Goal: Task Accomplishment & Management: Use online tool/utility

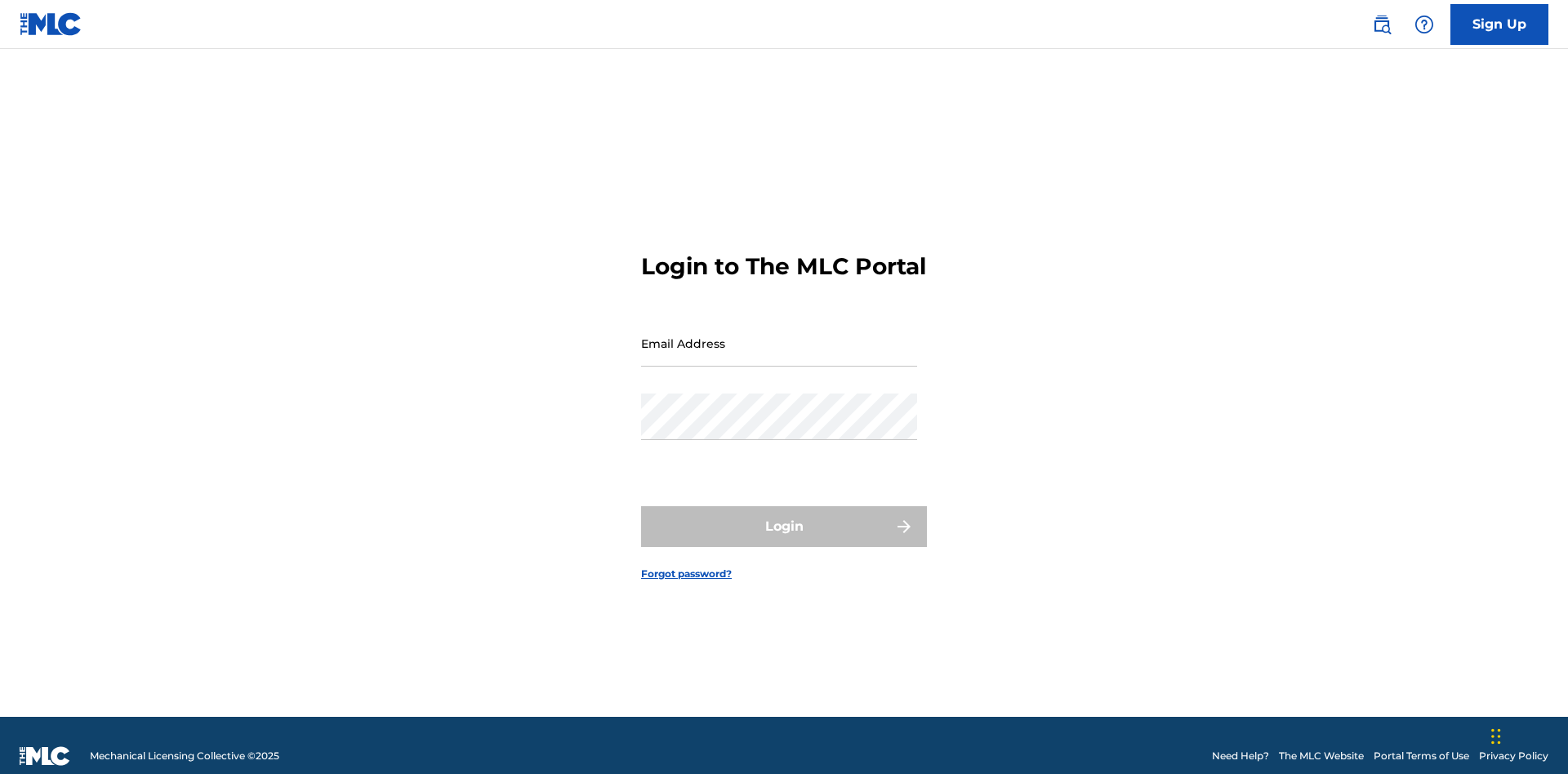
scroll to position [21, 0]
click at [779, 335] on input "Email Address" at bounding box center [779, 343] width 276 height 47
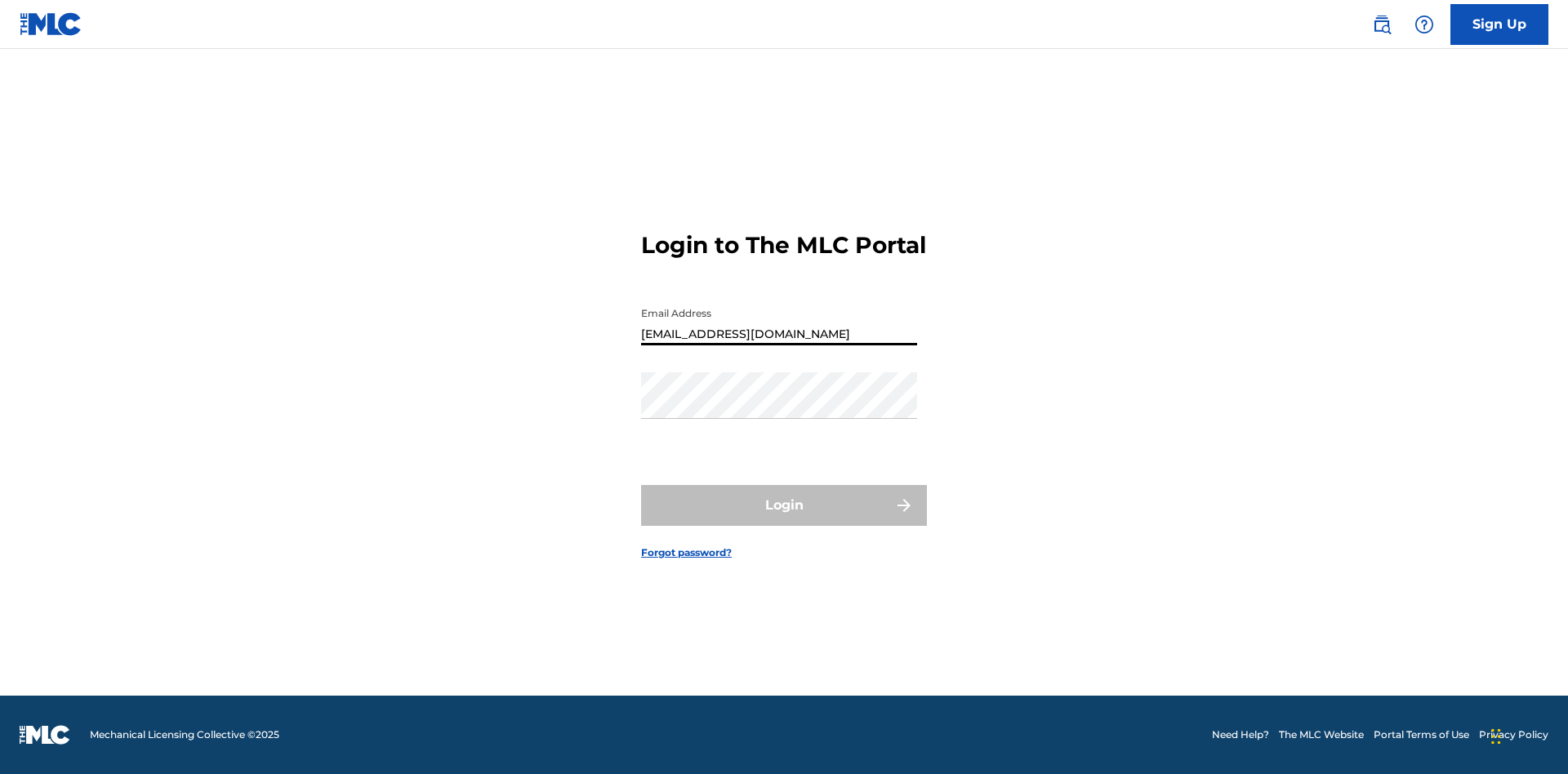
type input "[EMAIL_ADDRESS][DOMAIN_NAME]"
click at [784, 519] on button "Login" at bounding box center [784, 506] width 286 height 41
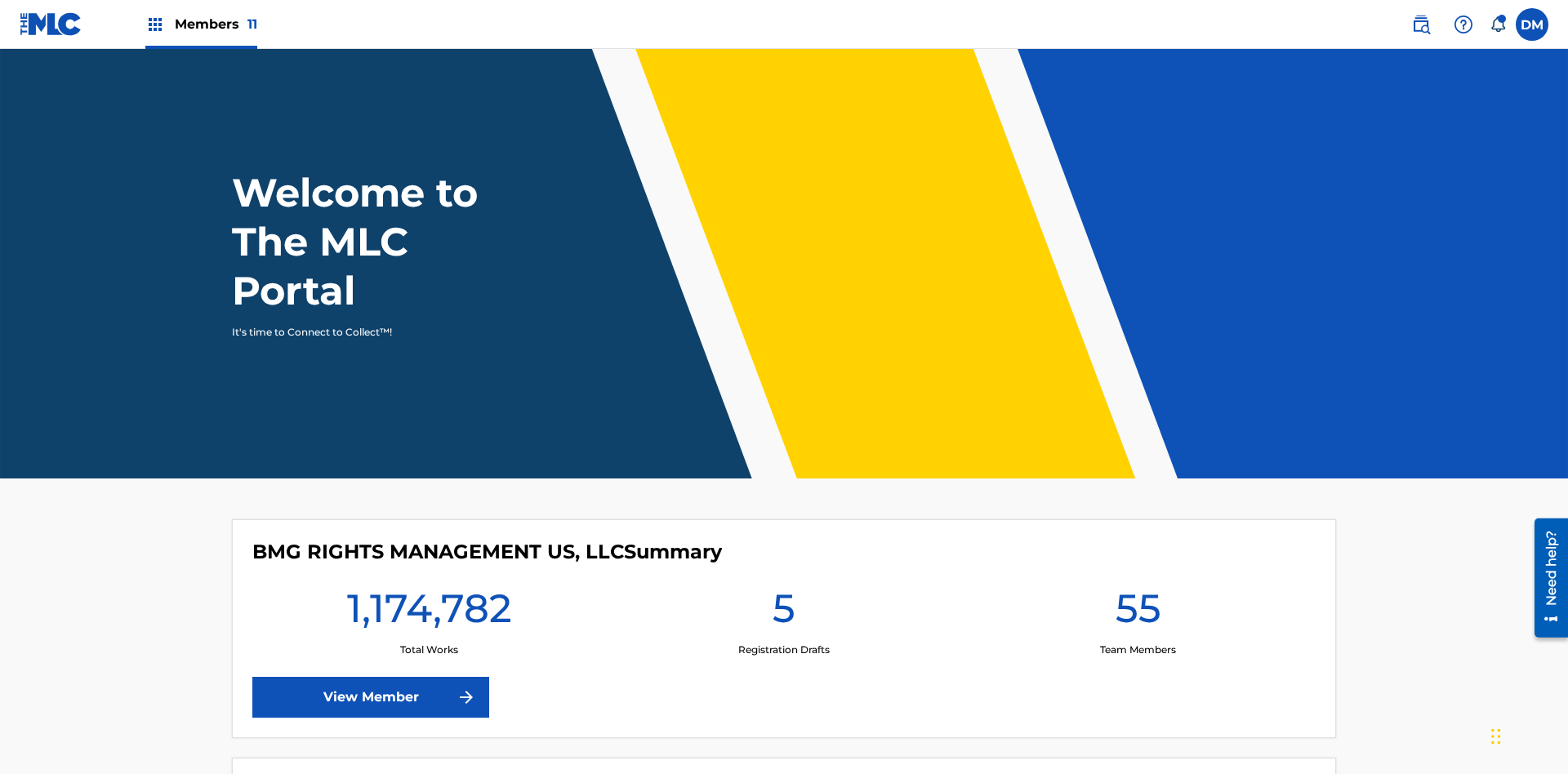
click at [201, 24] on span "Members 11" at bounding box center [215, 24] width 83 height 19
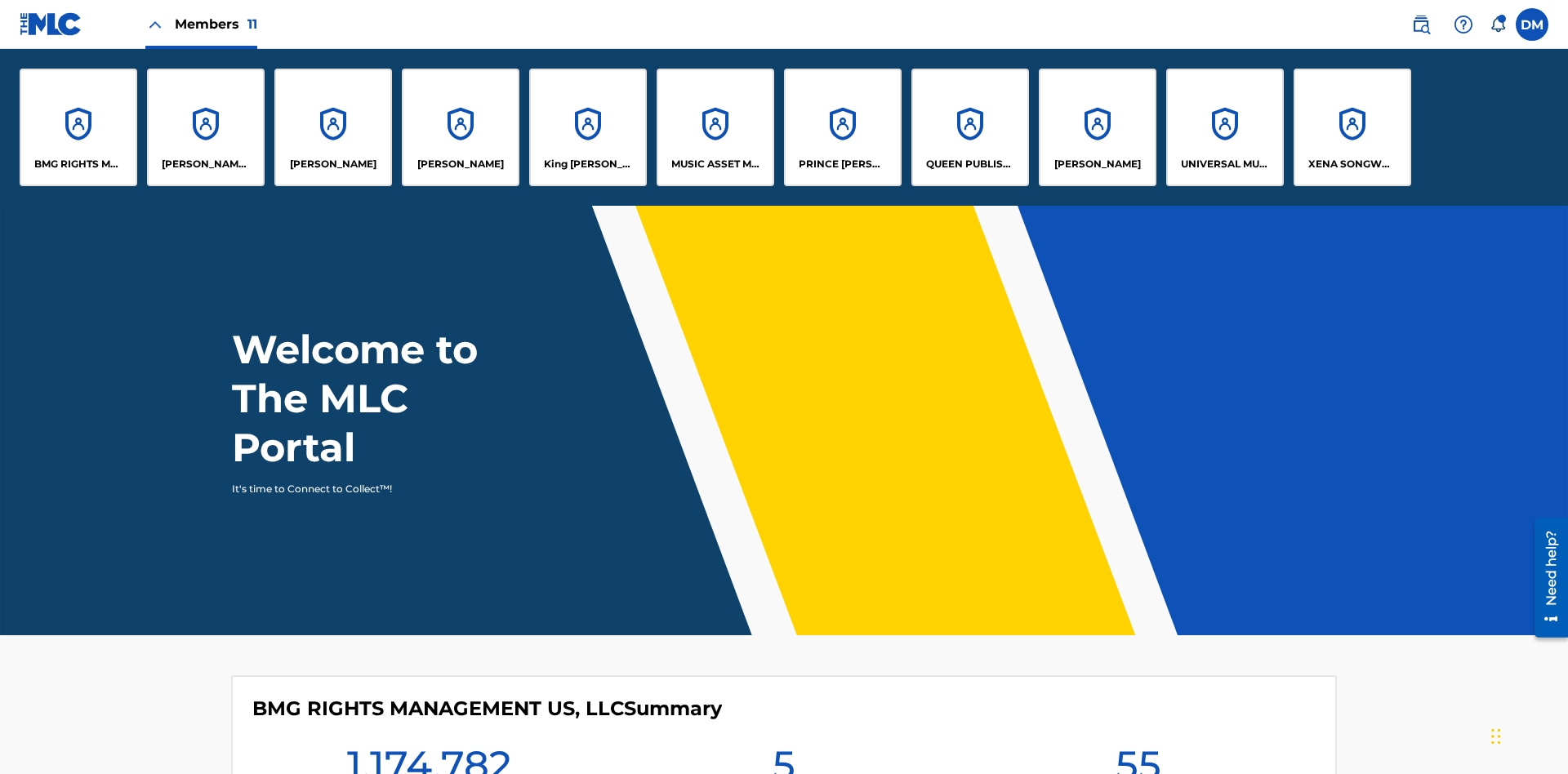
click at [1096, 164] on p "[PERSON_NAME]" at bounding box center [1098, 163] width 87 height 14
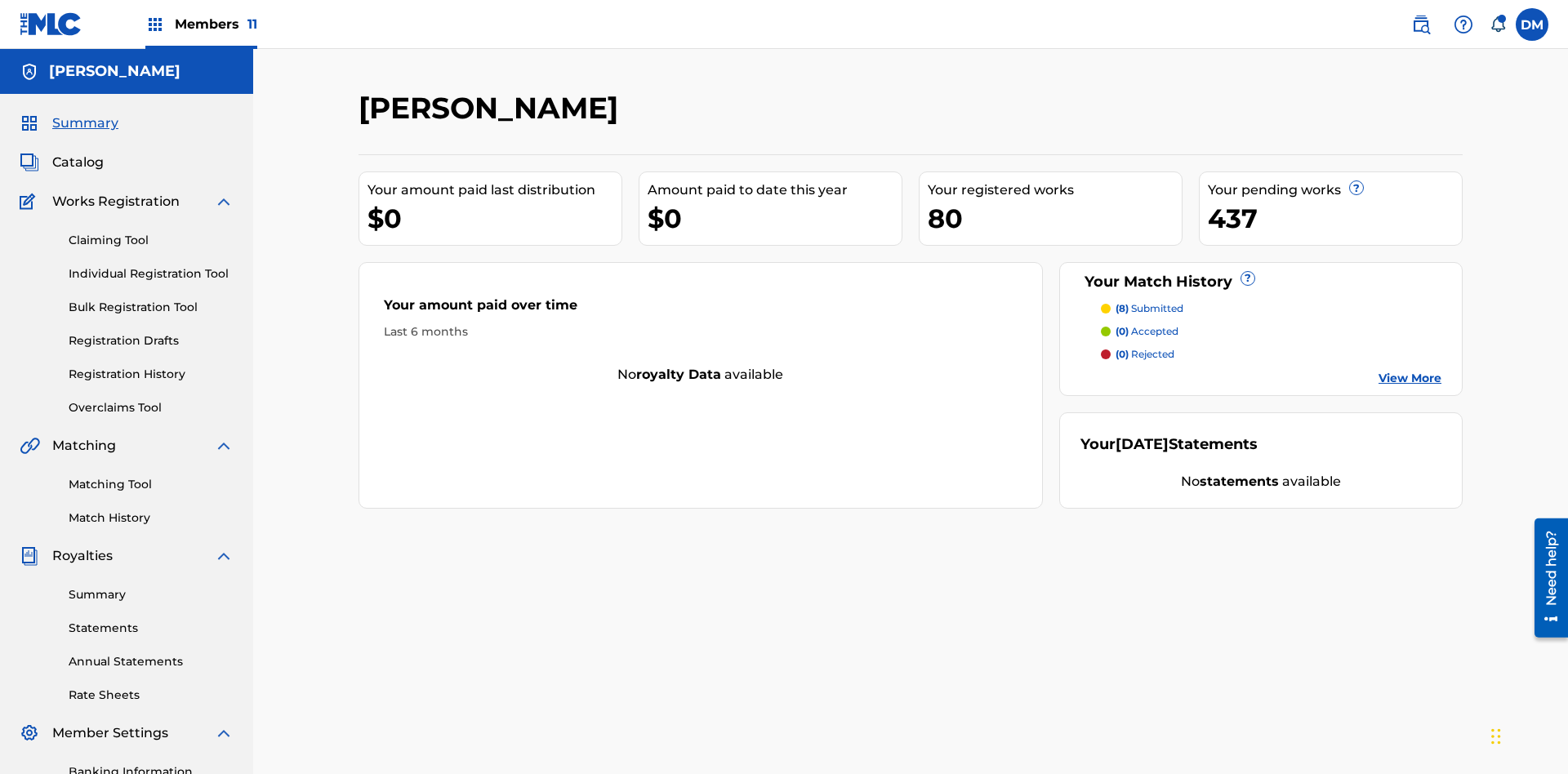
click at [151, 266] on link "Individual Registration Tool" at bounding box center [152, 274] width 165 height 17
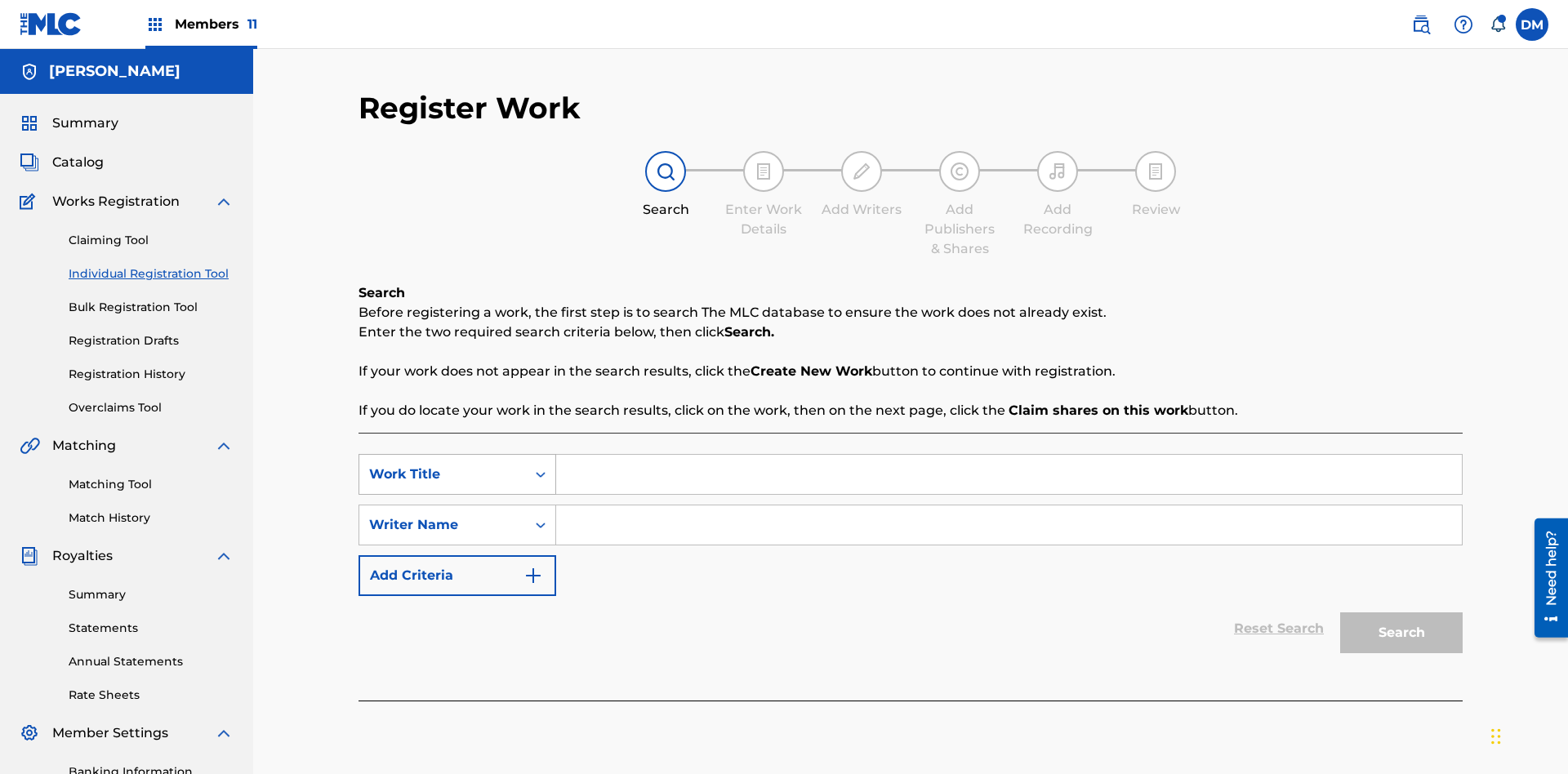
click at [443, 465] on div "Work Title" at bounding box center [443, 474] width 147 height 20
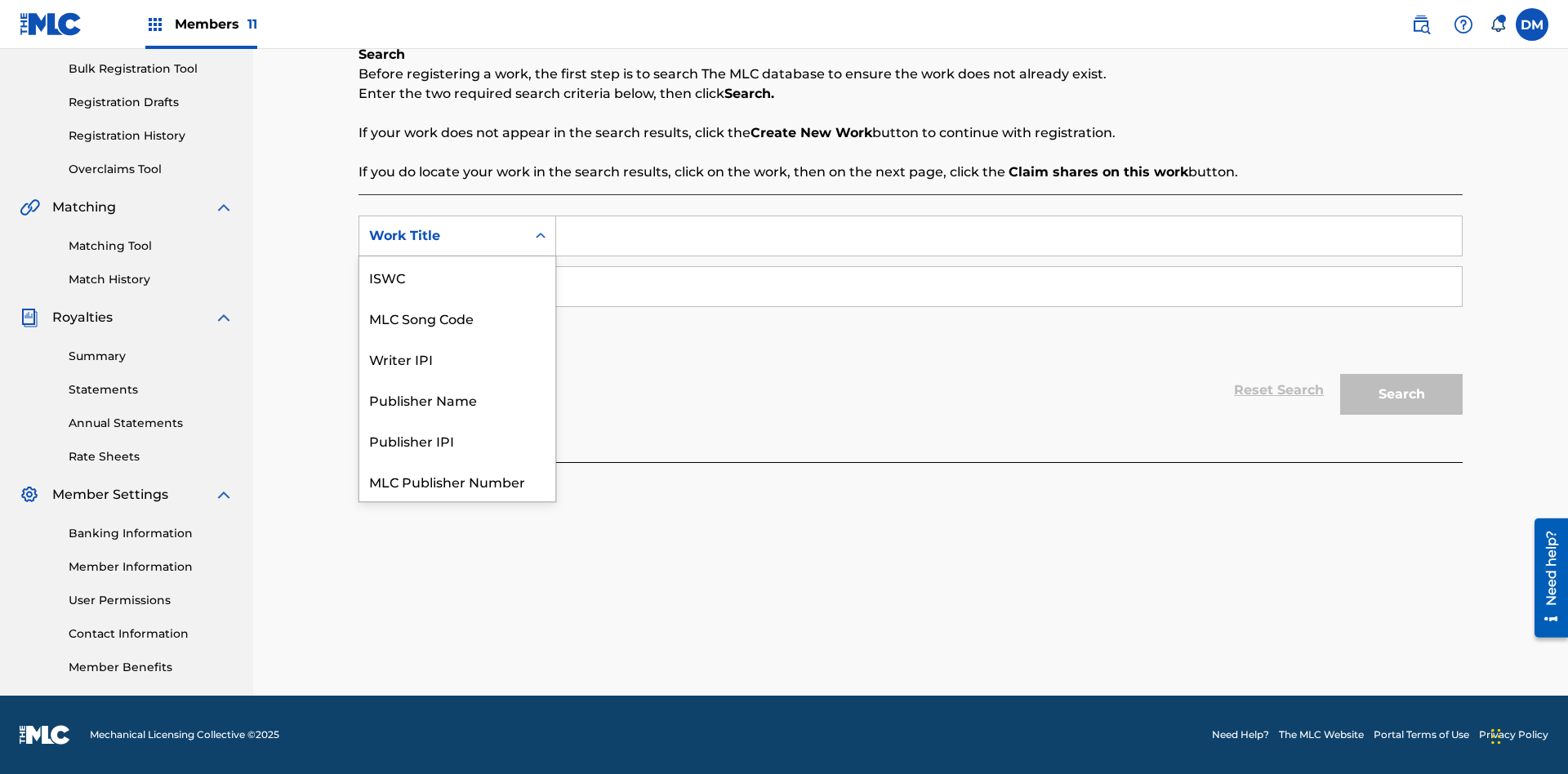
scroll to position [41, 0]
click at [457, 277] on div "MLC Song Code" at bounding box center [457, 277] width 196 height 41
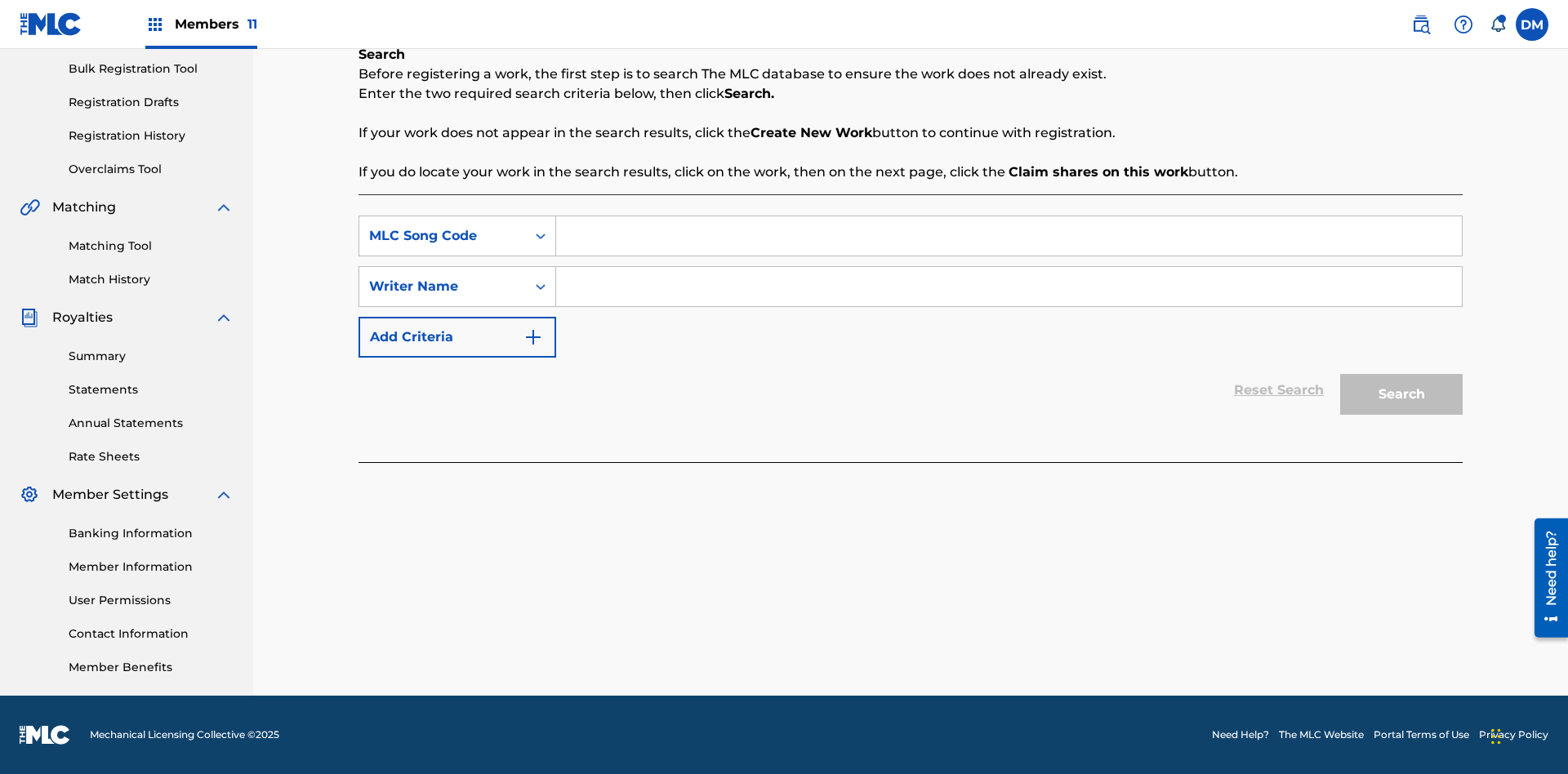
click at [1009, 236] on input "Search Form" at bounding box center [1009, 236] width 906 height 39
type input "MA9XWG"
click at [1009, 287] on input "Search Form" at bounding box center [1009, 287] width 906 height 39
type input "[PERSON_NAME]"
click at [1401, 394] on button "Search" at bounding box center [1401, 394] width 123 height 41
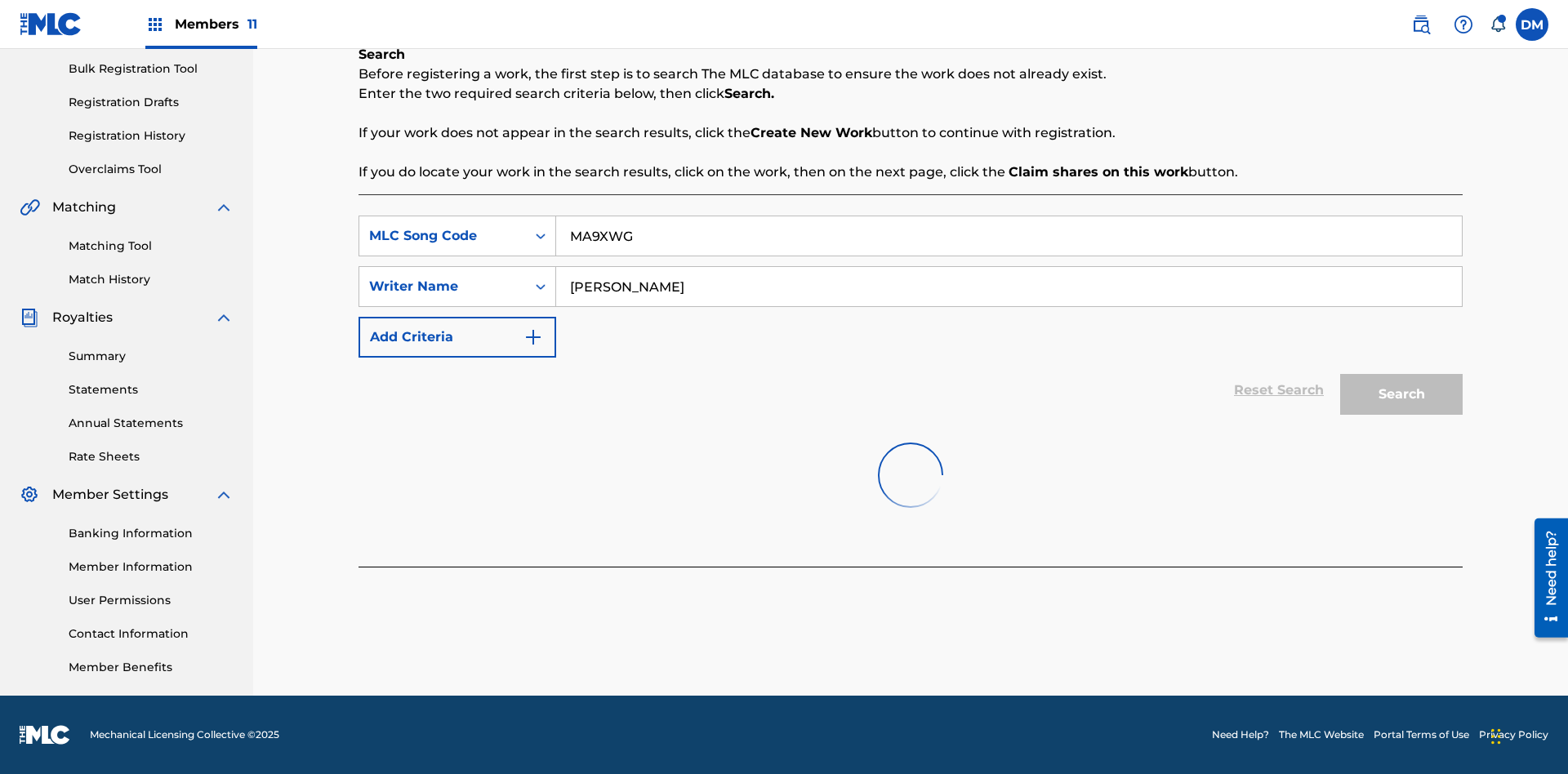
click at [1401, 394] on button "Search" at bounding box center [1401, 394] width 123 height 41
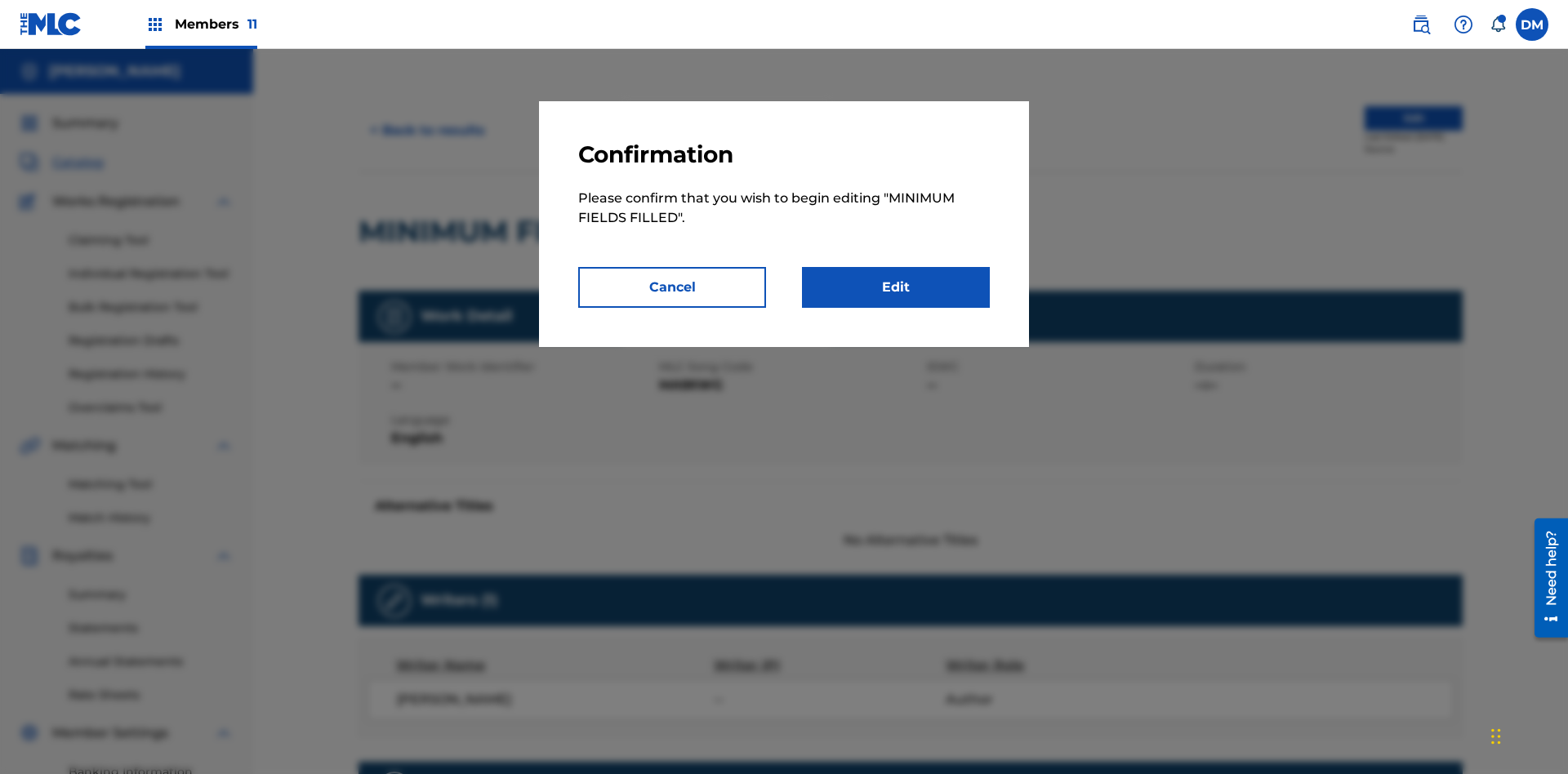
scroll to position [9, 0]
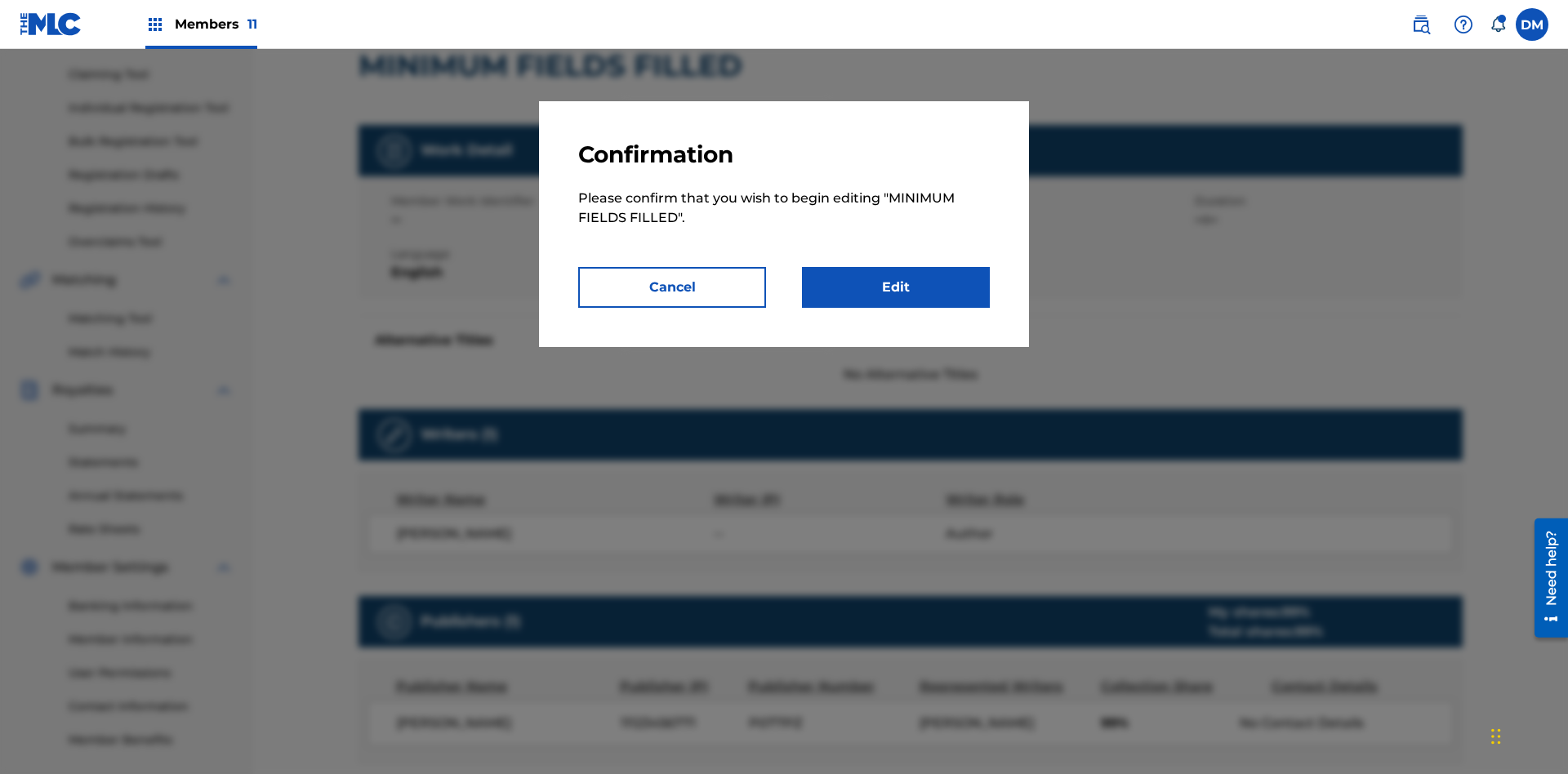
click at [896, 288] on link "Edit" at bounding box center [896, 288] width 188 height 41
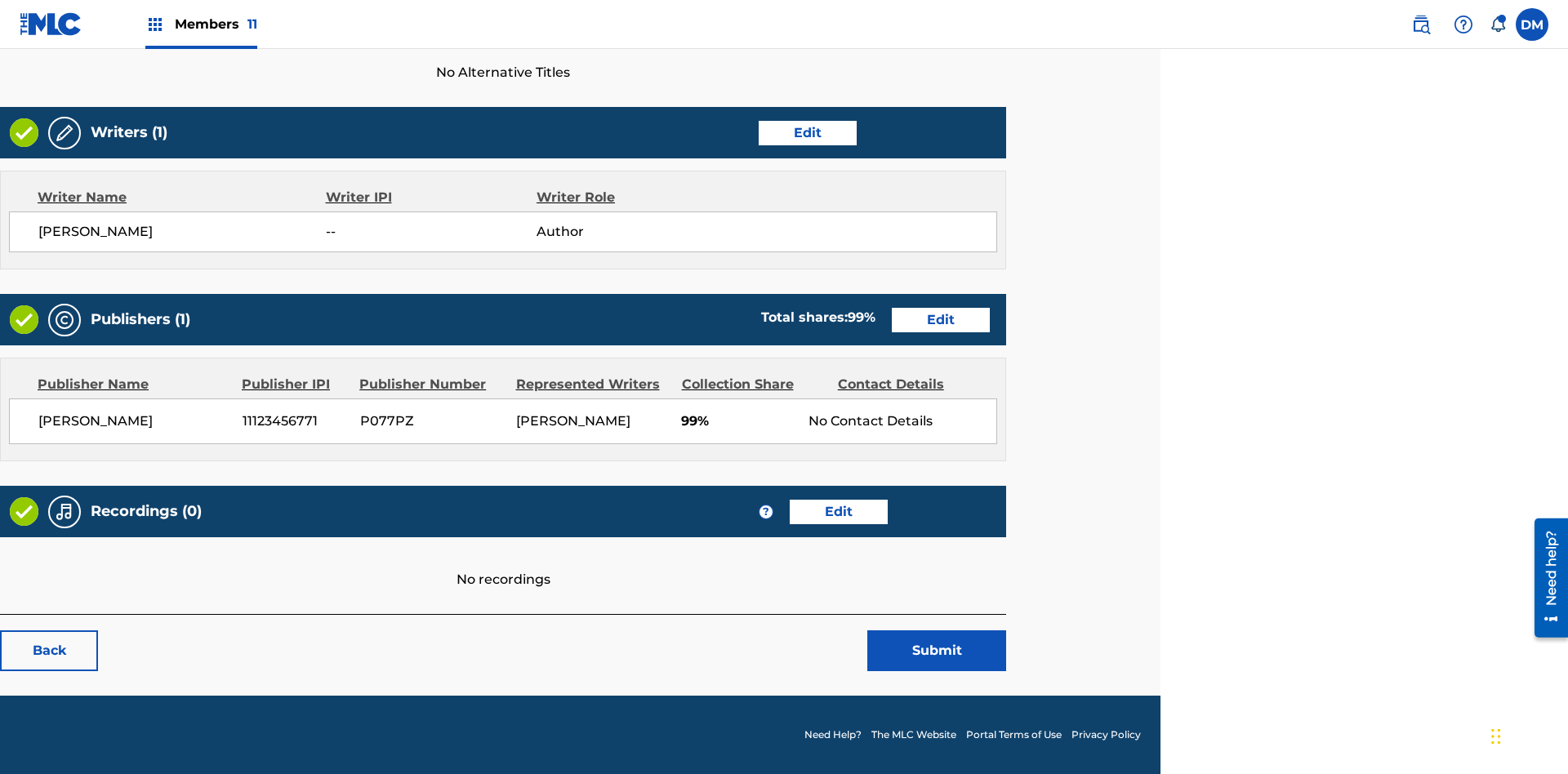
click at [807, 132] on link "Edit" at bounding box center [807, 133] width 98 height 25
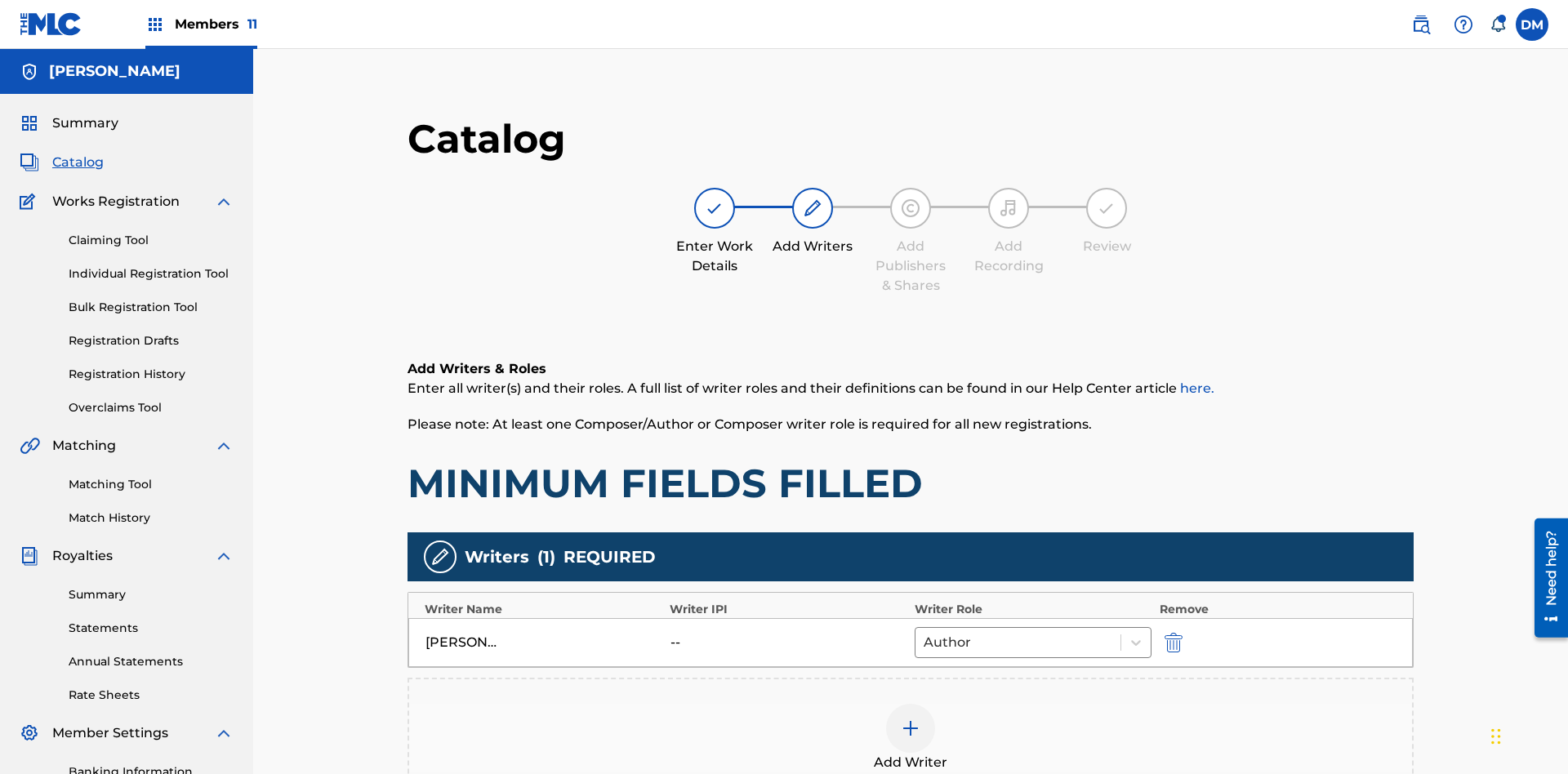
click at [1165, 633] on img "submit" at bounding box center [1173, 642] width 18 height 20
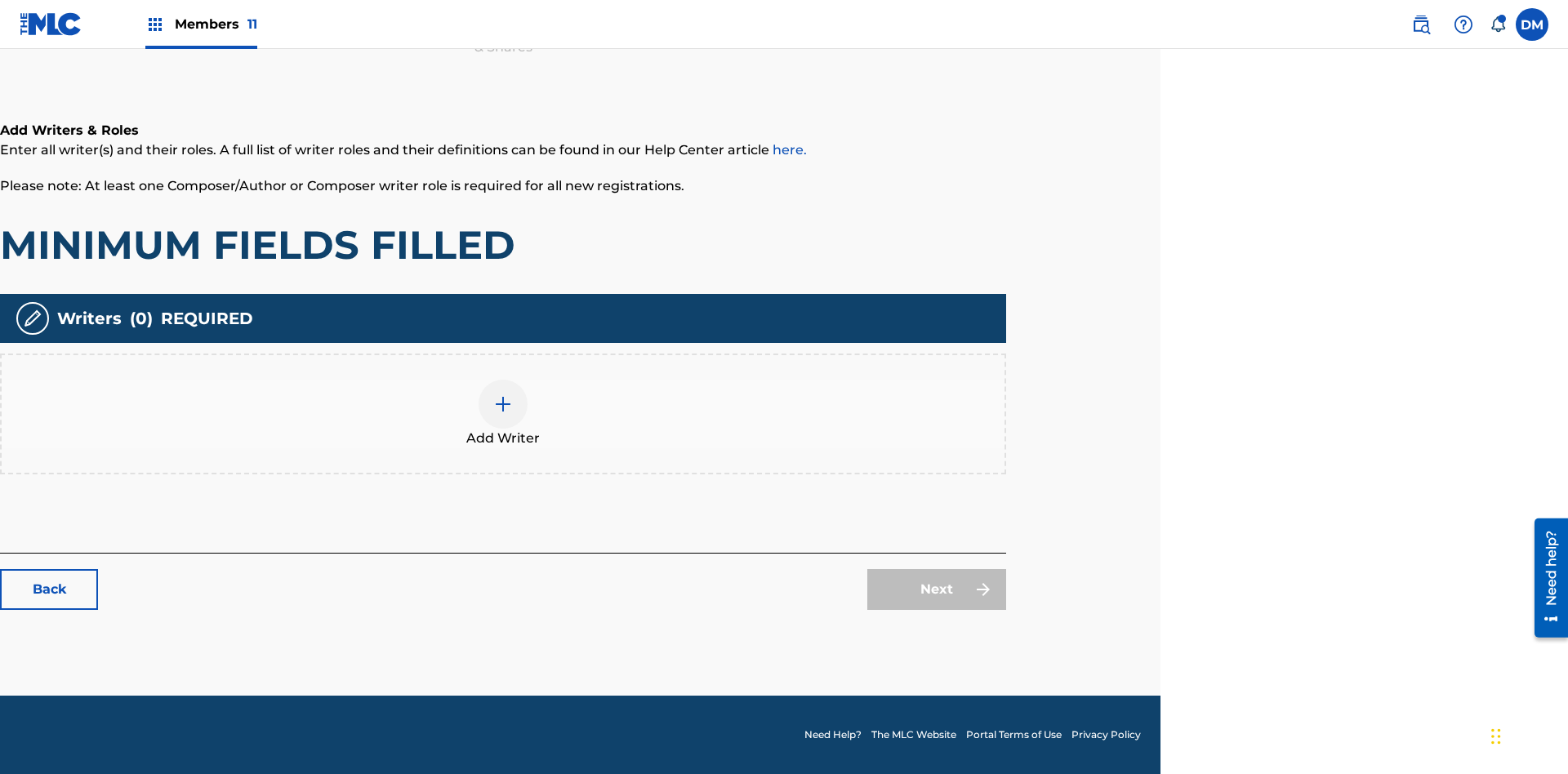
click at [503, 413] on img at bounding box center [502, 404] width 20 height 20
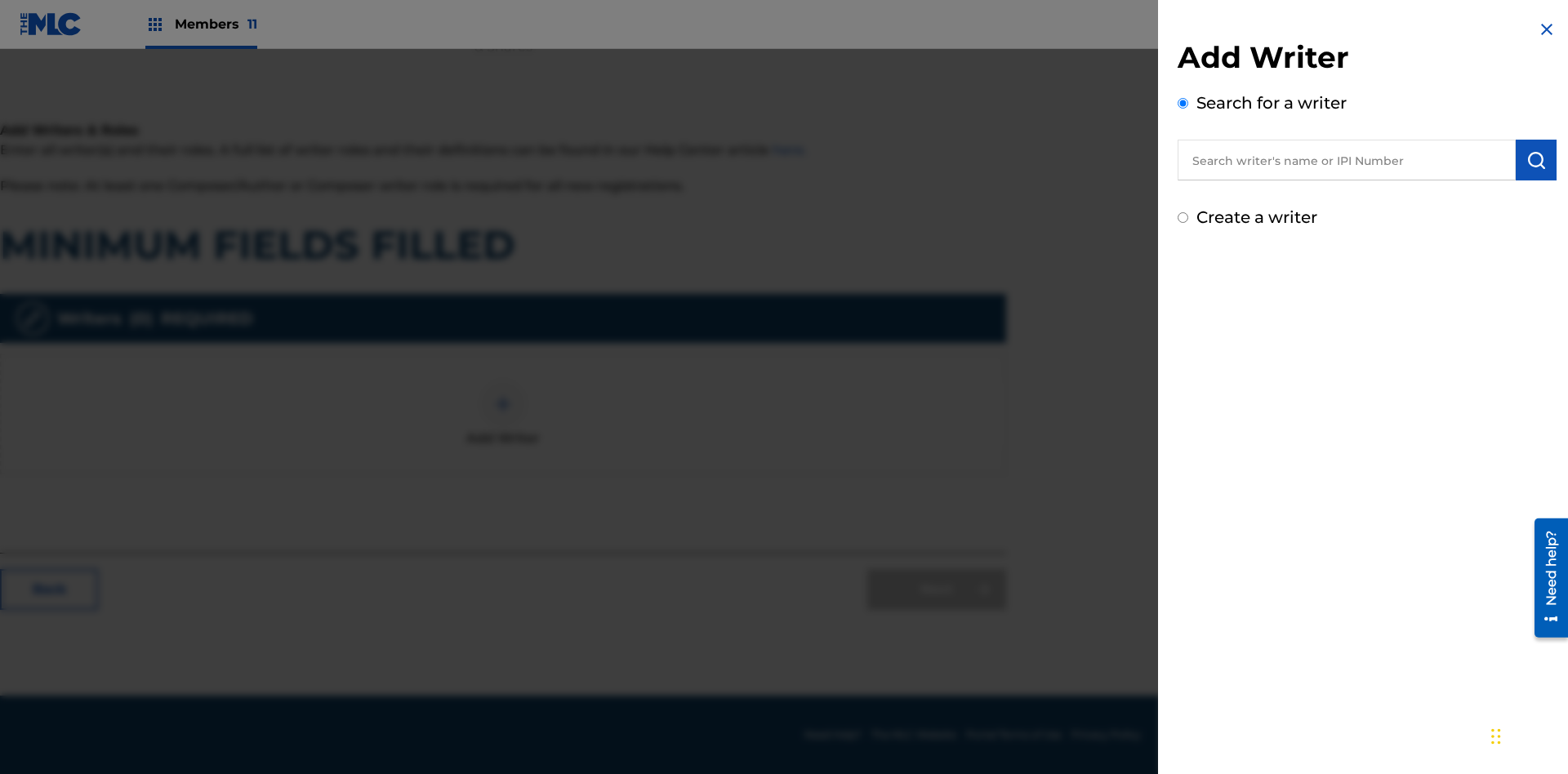
click at [1347, 160] on input "text" at bounding box center [1346, 160] width 338 height 41
type input "Test2025.08.29.04.34.05"
click at [1537, 160] on img "submit" at bounding box center [1536, 160] width 20 height 20
click at [1183, 288] on input "Create a writer" at bounding box center [1182, 287] width 10 height 10
radio input "false"
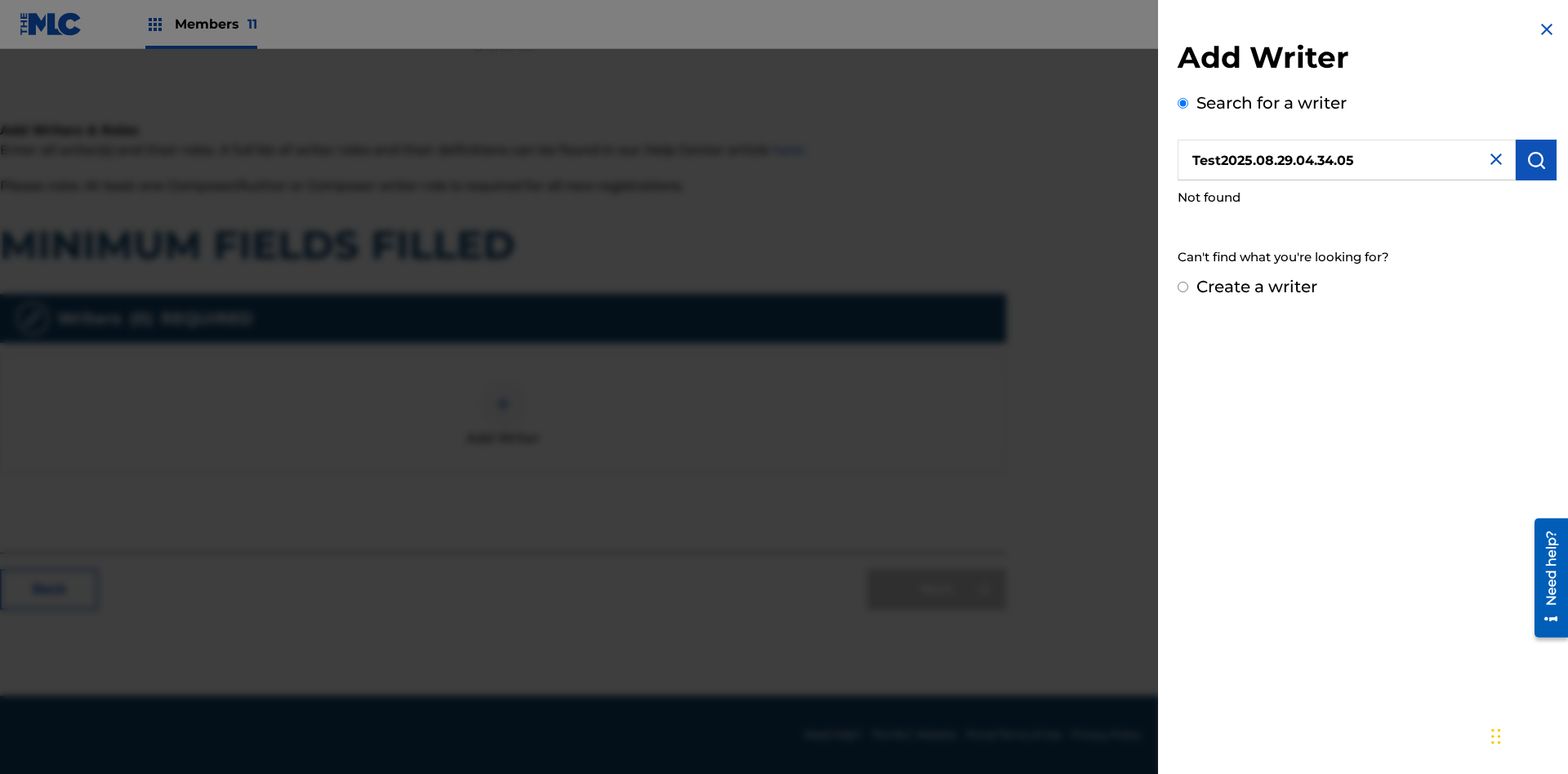
radio input "false"
radio input "true"
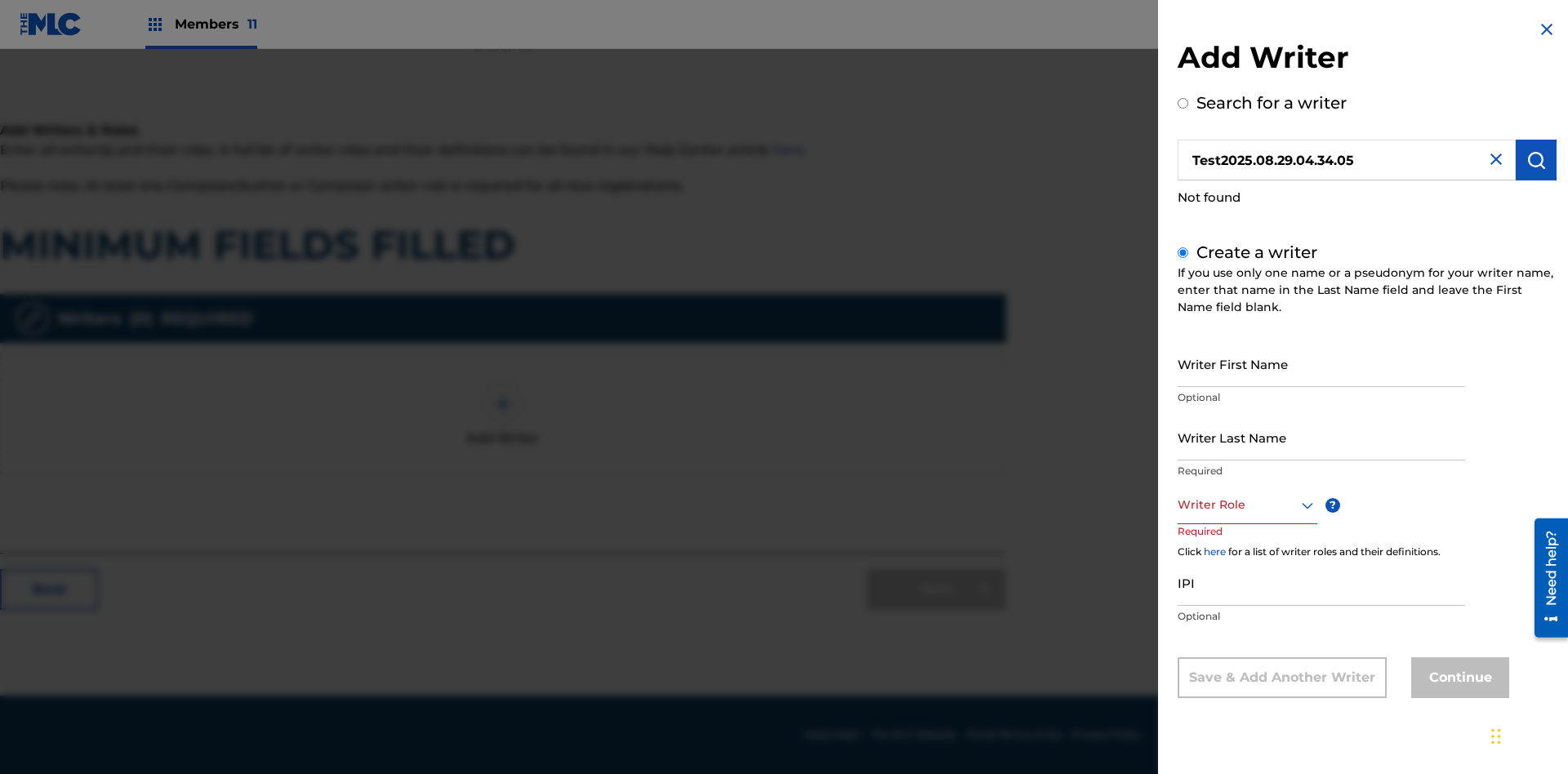
click at [1321, 364] on input "Writer First Name" at bounding box center [1321, 364] width 288 height 47
type input "Test2025.08.29.04.34.06"
click at [1321, 437] on input "Writer Last Name" at bounding box center [1321, 437] width 288 height 47
type input "Test2025.08.29.04.34.06"
click at [1246, 505] on div at bounding box center [1247, 505] width 140 height 20
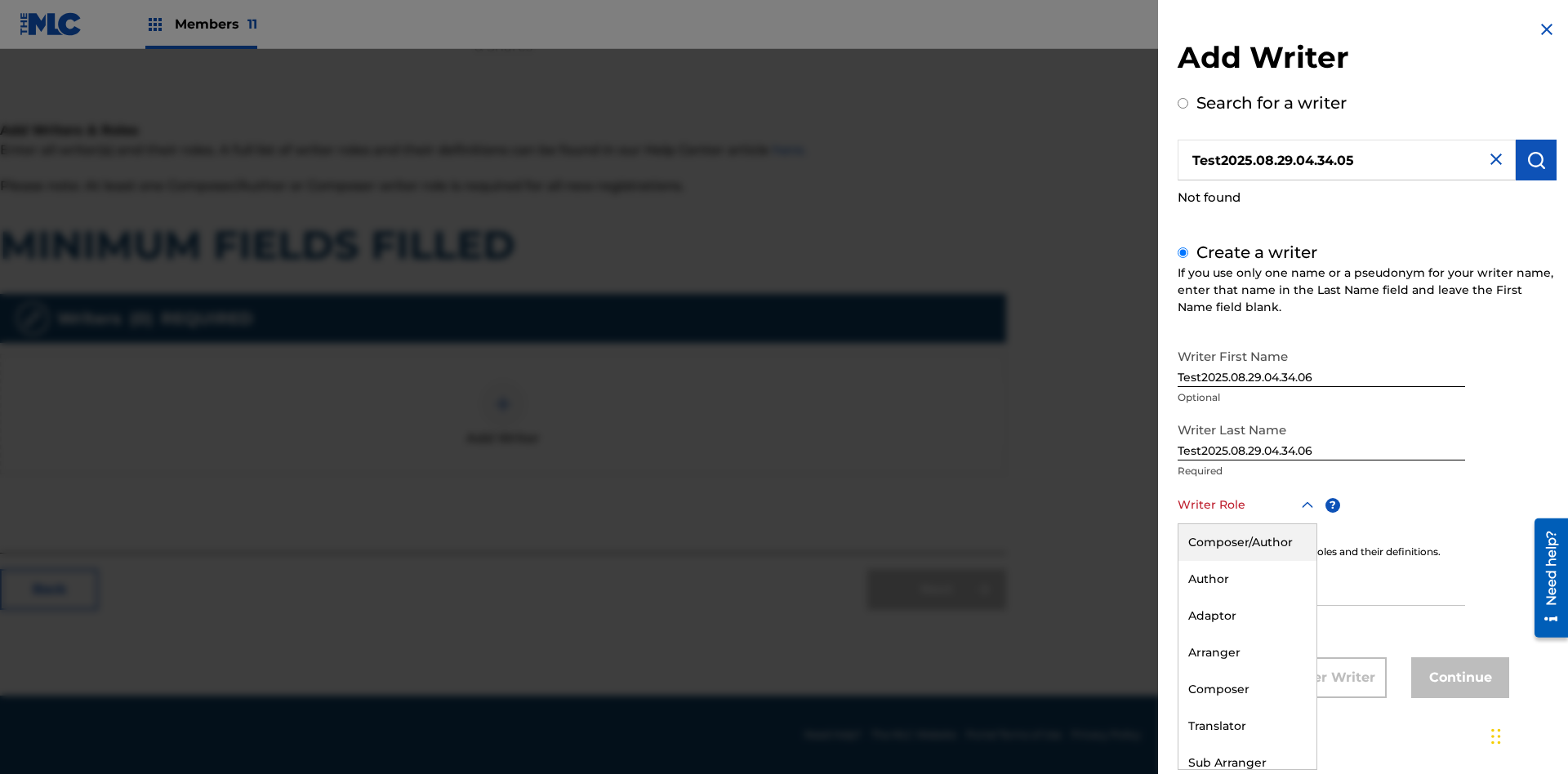
click at [1246, 616] on div "Adaptor" at bounding box center [1247, 616] width 138 height 37
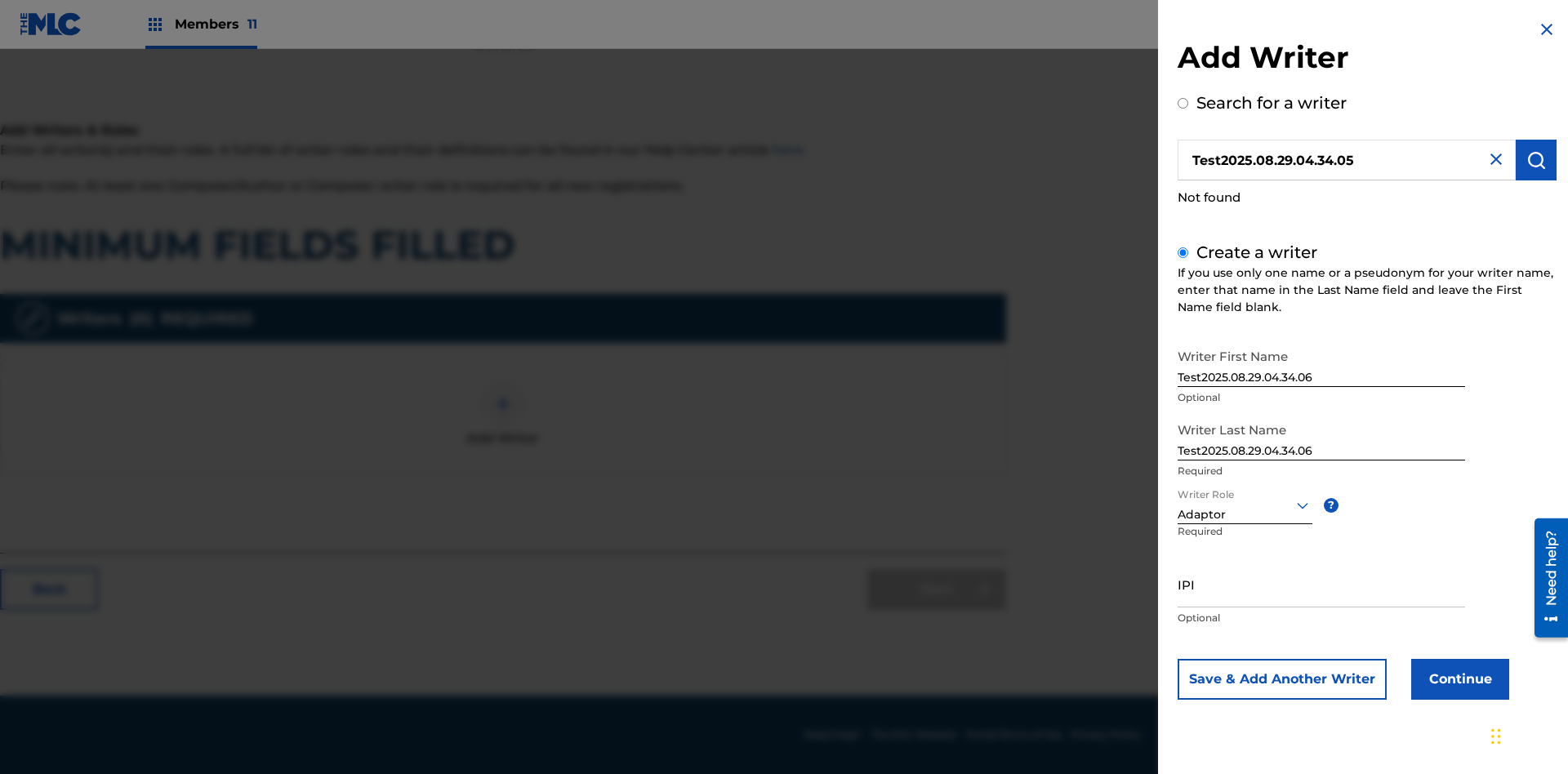
click at [1321, 584] on input "IPI" at bounding box center [1321, 584] width 288 height 47
type input "595839777"
click at [1457, 679] on button "Continue" at bounding box center [1460, 679] width 98 height 41
